Goal: Information Seeking & Learning: Learn about a topic

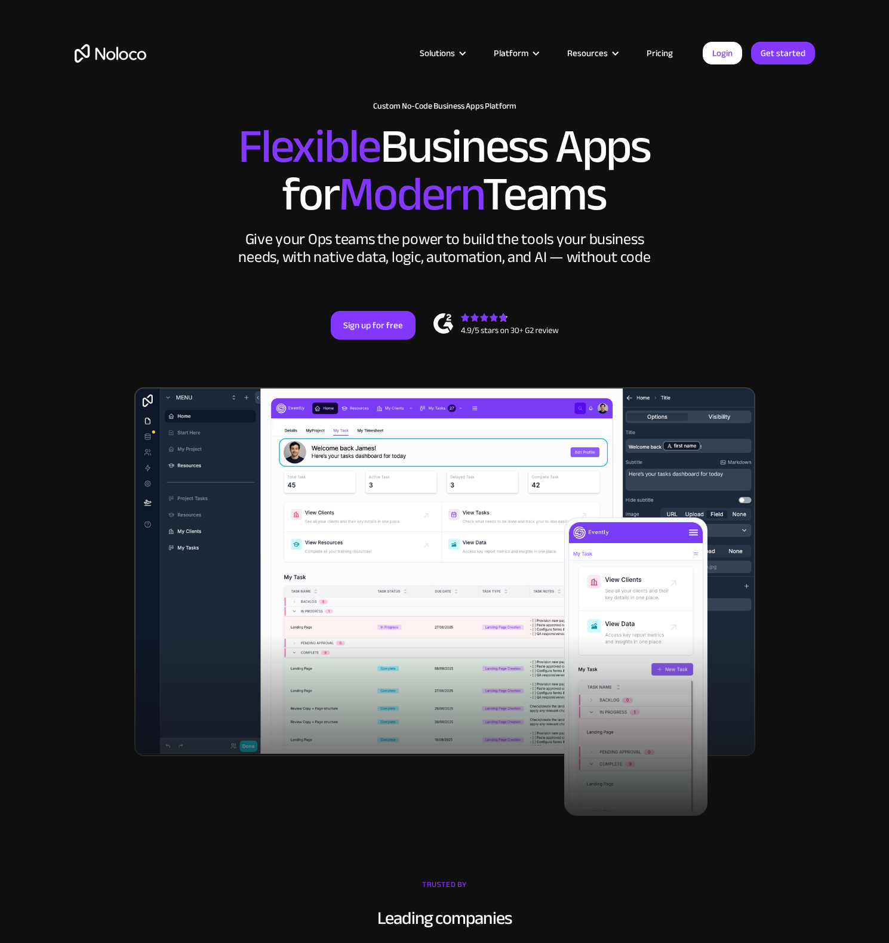
click at [656, 49] on link "Pricing" at bounding box center [659, 53] width 56 height 16
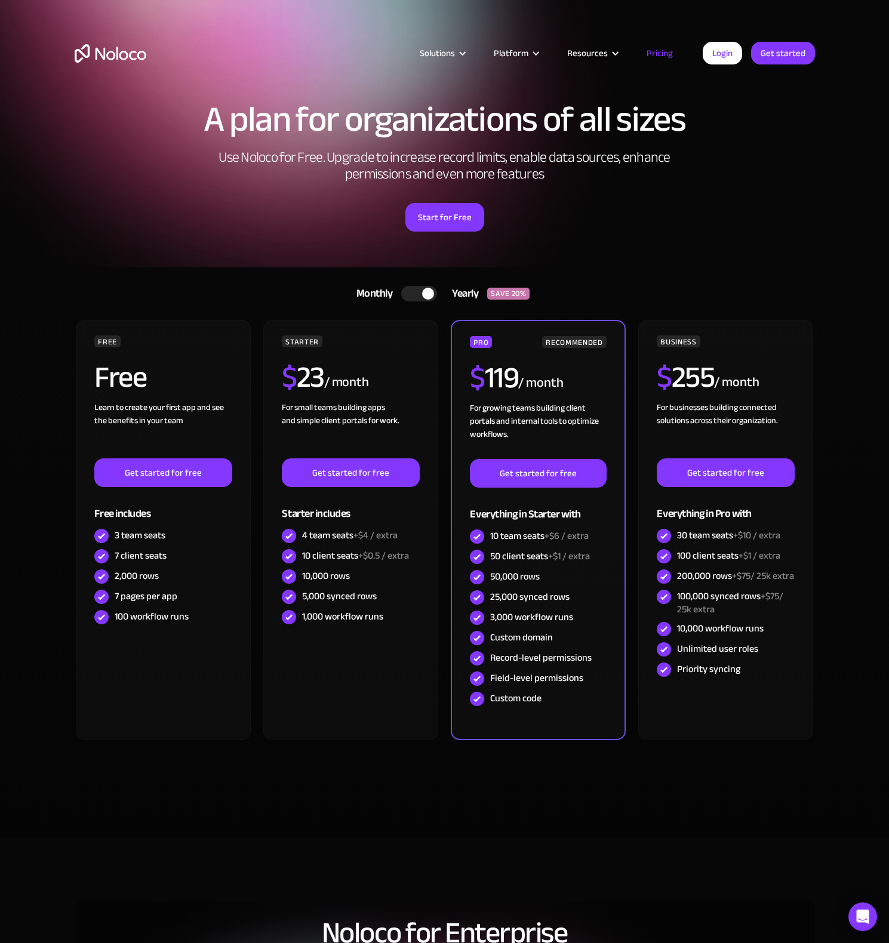
click at [522, 263] on div "A plan for organizations of all sizes Use Noloco for Free. Upgrade to increase …" at bounding box center [445, 179] width 764 height 178
click at [547, 241] on div "A plan for organizations of all sizes Use Noloco for Free. Upgrade to increase …" at bounding box center [445, 179] width 764 height 178
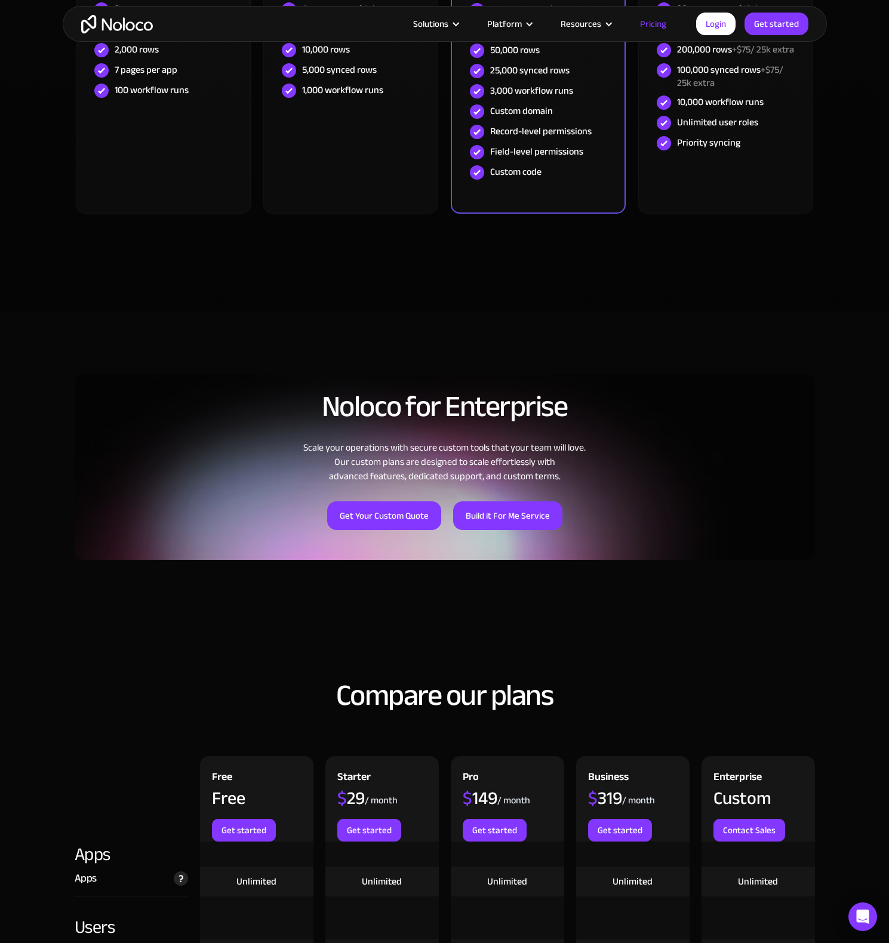
scroll to position [532, 0]
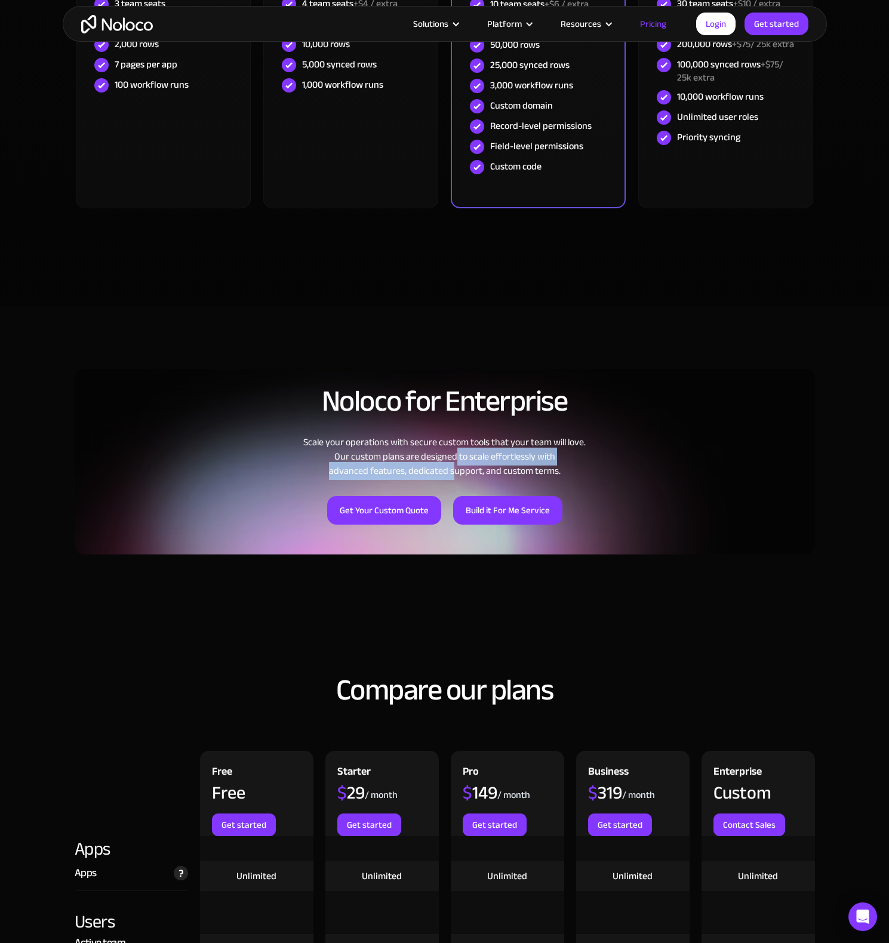
drag, startPoint x: 448, startPoint y: 456, endPoint x: 451, endPoint y: 477, distance: 20.5
click at [451, 477] on div "Scale your operations with secure custom tools that your team will love. Our cu…" at bounding box center [445, 456] width 740 height 43
drag, startPoint x: 442, startPoint y: 465, endPoint x: 449, endPoint y: 437, distance: 28.9
click at [449, 437] on div "Scale your operations with secure custom tools that your team will love. Our cu…" at bounding box center [445, 456] width 740 height 43
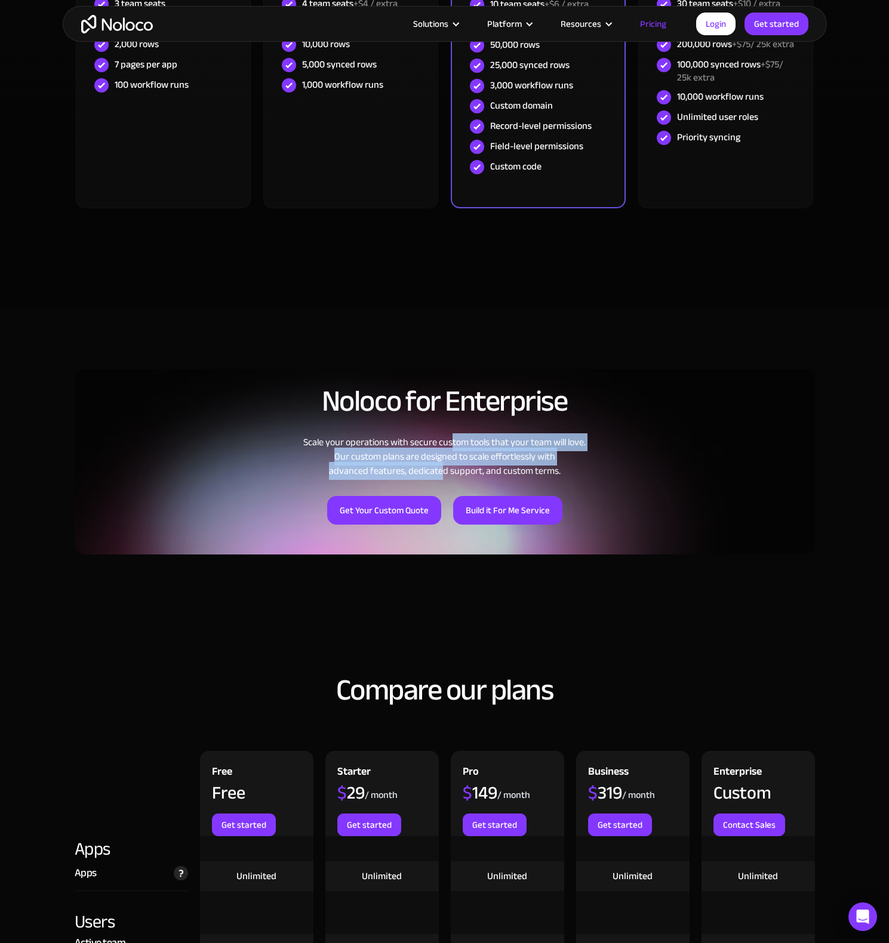
click at [449, 437] on div "Scale your operations with secure custom tools that your team will love. Our cu…" at bounding box center [445, 456] width 740 height 43
click at [494, 365] on div "Noloco for Enterprise Scale your operations with secure custom tools that your …" at bounding box center [445, 454] width 740 height 199
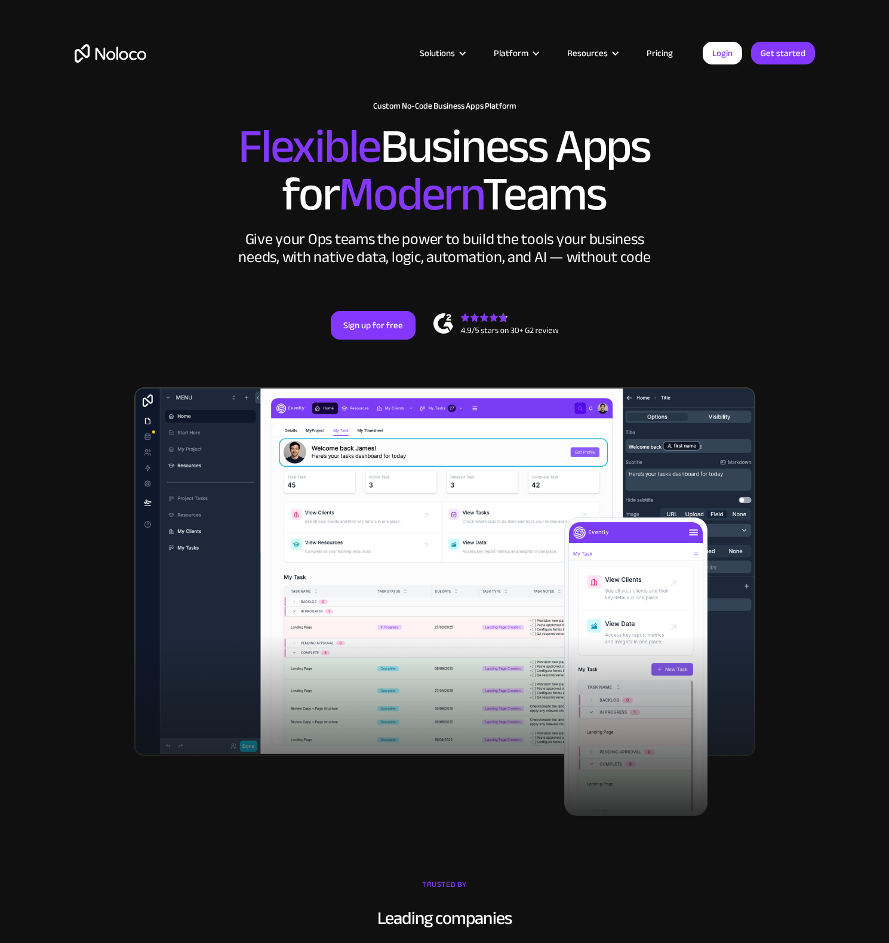
click at [661, 54] on link "Pricing" at bounding box center [659, 53] width 56 height 16
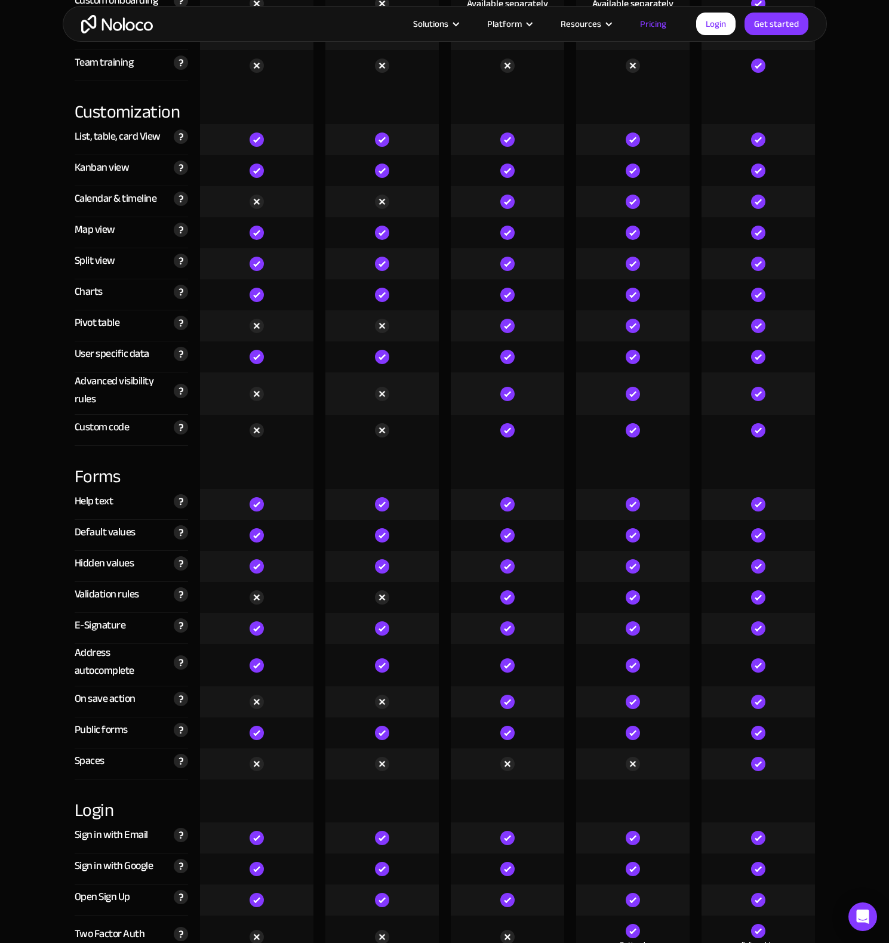
scroll to position [3163, 0]
